Goal: Task Accomplishment & Management: Manage account settings

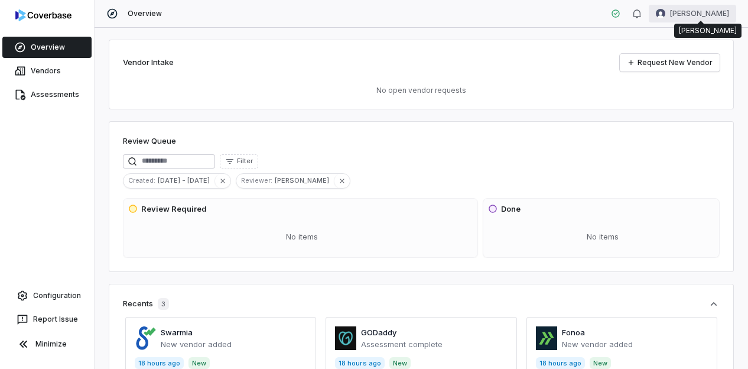
click at [706, 12] on html "Overview Vendors Assessments Configuration Report Issue Minimize Overview [PERS…" at bounding box center [374, 184] width 748 height 369
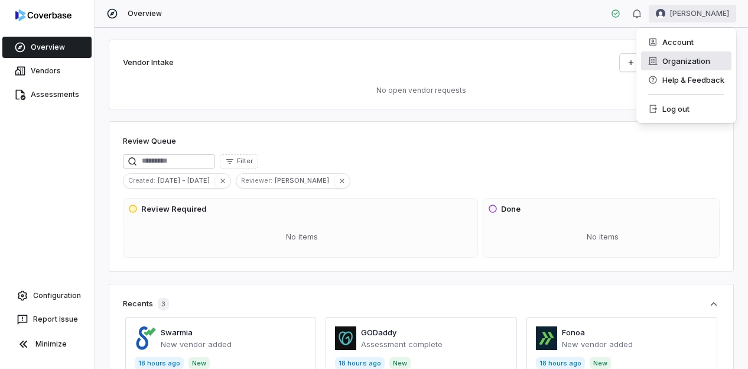
click at [691, 54] on div "Organization" at bounding box center [686, 60] width 90 height 19
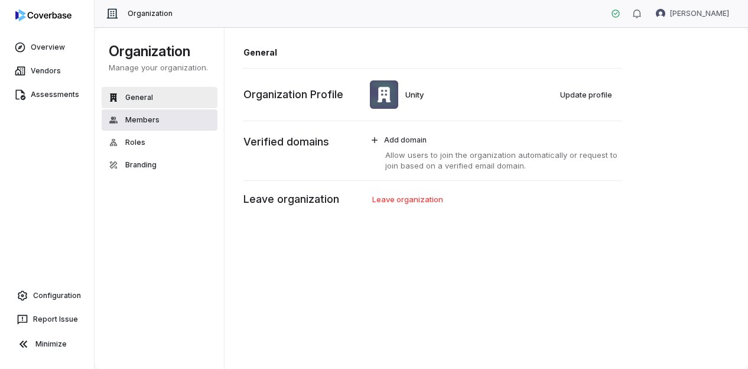
click at [178, 123] on button "Members" at bounding box center [160, 119] width 116 height 21
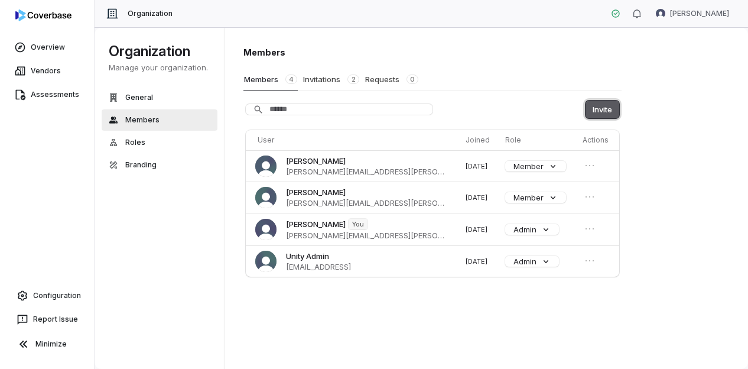
click at [609, 108] on button "Invite" at bounding box center [603, 109] width 34 height 18
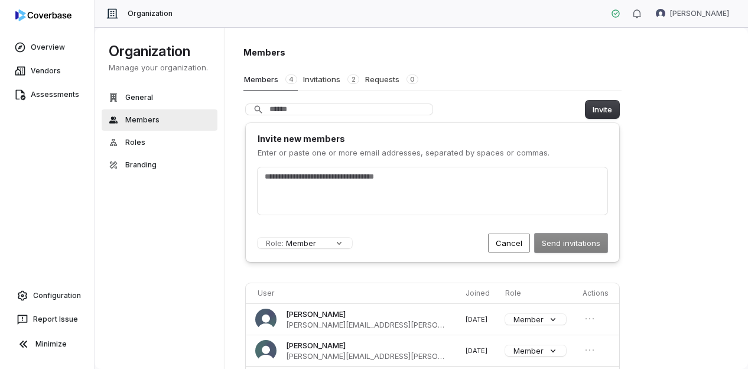
scroll to position [1, 0]
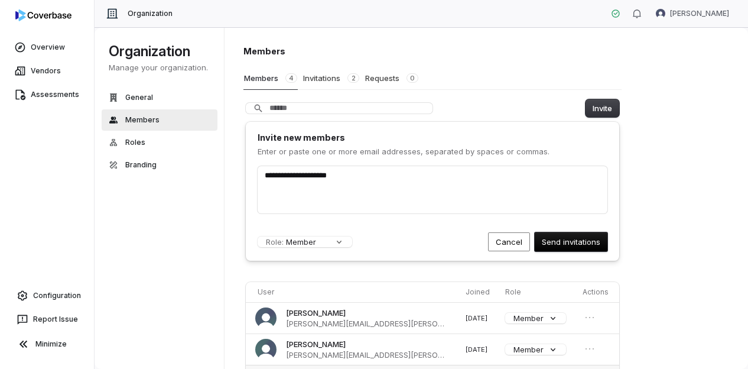
type input "**********"
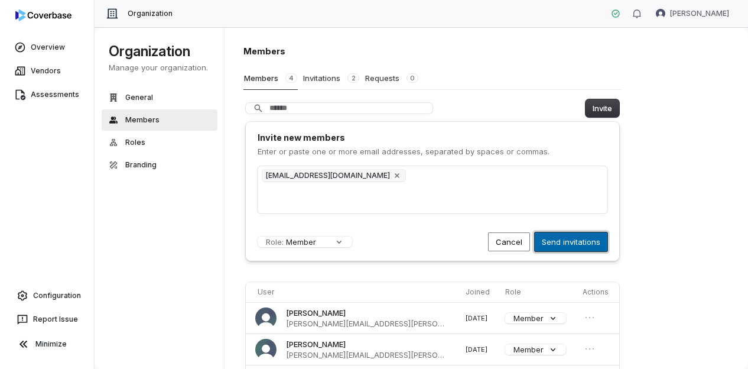
click at [568, 242] on button "Send invitations" at bounding box center [571, 241] width 73 height 19
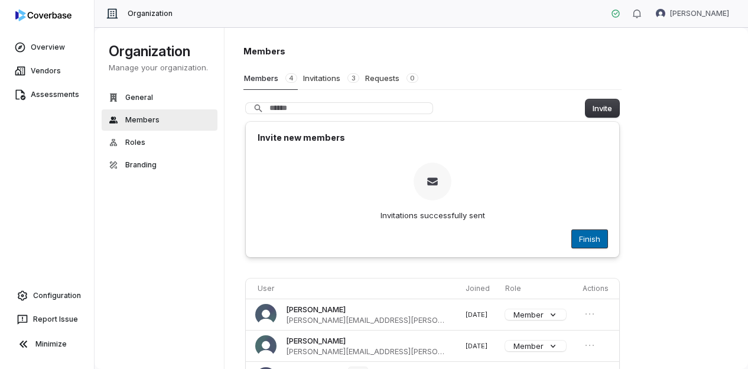
click at [595, 238] on button "Finish" at bounding box center [589, 239] width 35 height 18
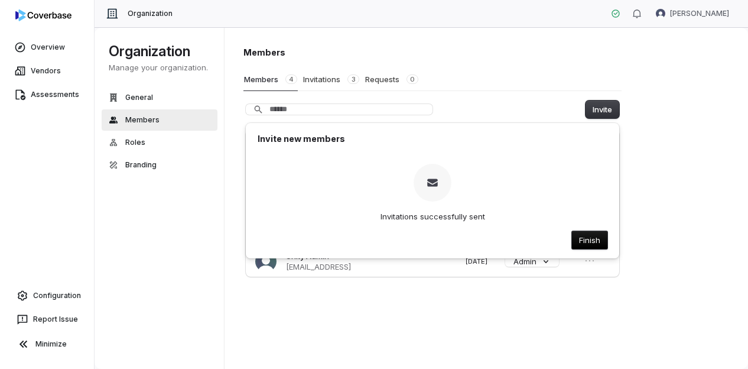
scroll to position [0, 0]
